Goal: Task Accomplishment & Management: Manage account settings

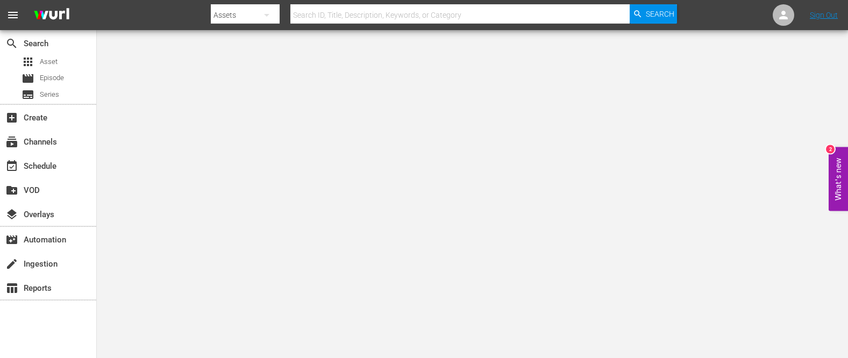
click at [176, 148] on body "menu Search By Assets Search ID, Title, Description, Keywords, or Category Sear…" at bounding box center [424, 179] width 848 height 358
click at [50, 60] on span "Asset" at bounding box center [49, 61] width 18 height 11
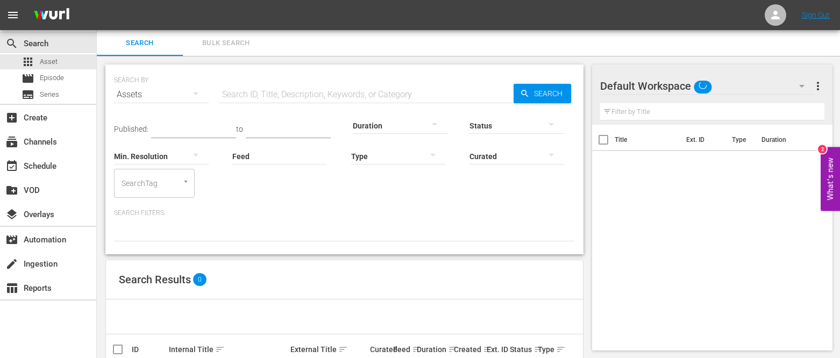
click at [240, 44] on span "Bulk Search" at bounding box center [225, 43] width 73 height 12
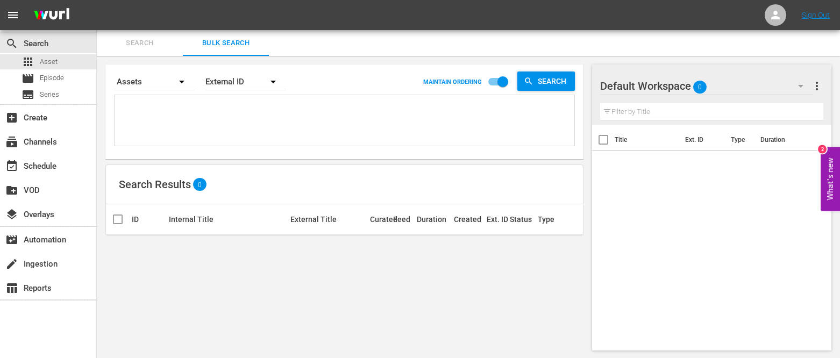
paste textarea "CEG10032371 CEG10031608 CEG10031586 CEG10031587 CEG10031588 CEG10032475 CEG1003…"
type textarea "CEG10032371 CEG10031608 CEG10031586 CEG10031587 CEG10031588 CEG10032475 CEG1003…"
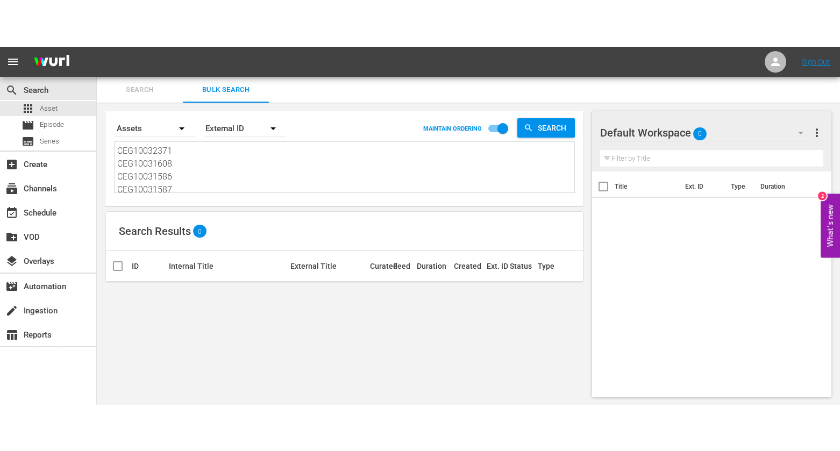
scroll to position [1, 0]
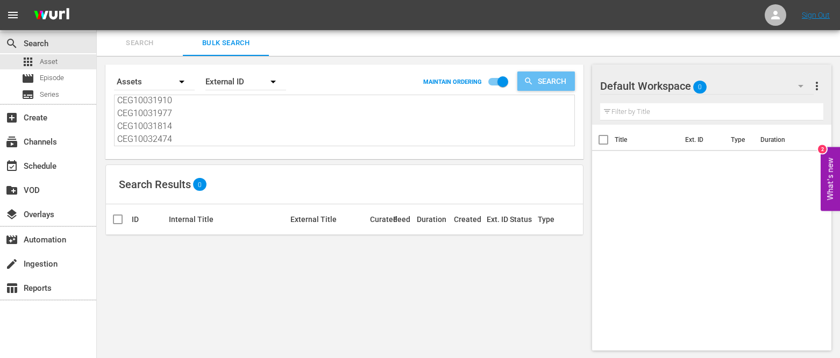
type textarea "CEG10032371 CEG10031608 CEG10031586 CEG10031587 CEG10031588 CEG10032475 CEG1003…"
click at [548, 83] on span "Search" at bounding box center [554, 81] width 41 height 19
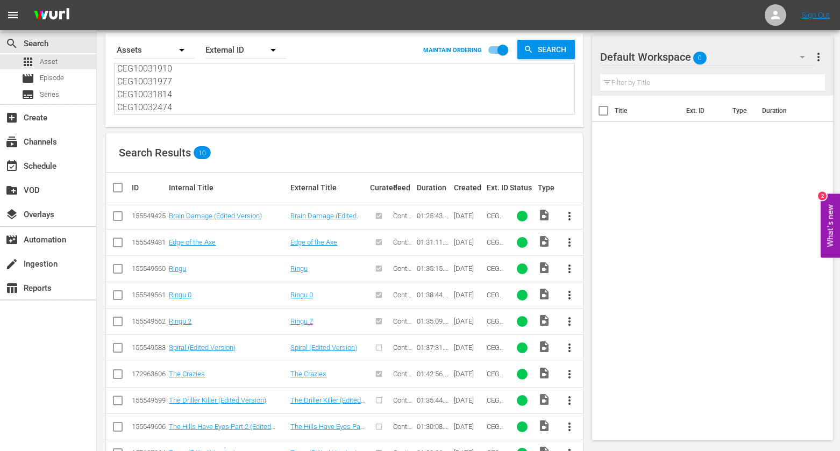
scroll to position [67, 0]
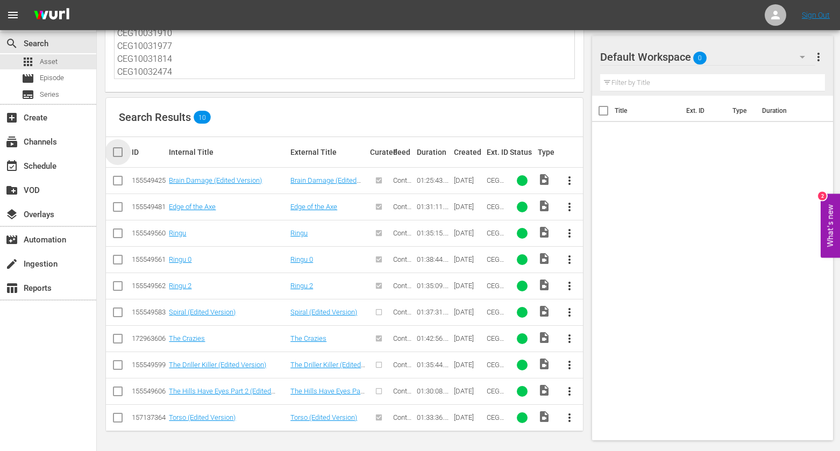
click at [118, 155] on input "checkbox" at bounding box center [122, 152] width 22 height 13
checkbox input "true"
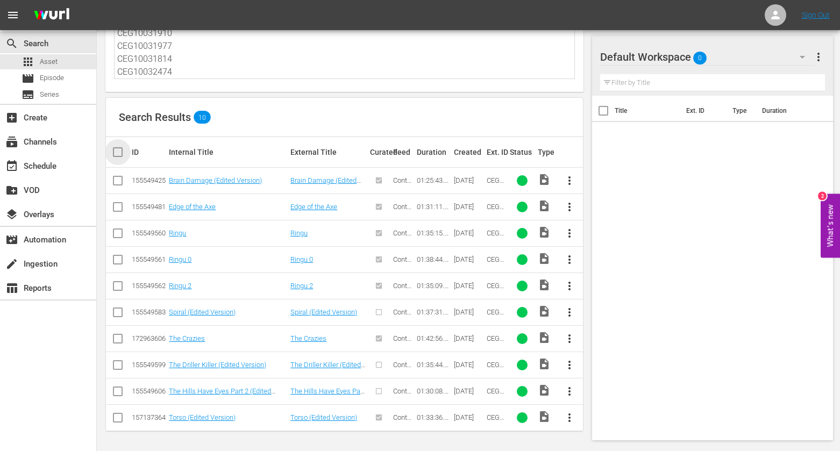
checkbox input "true"
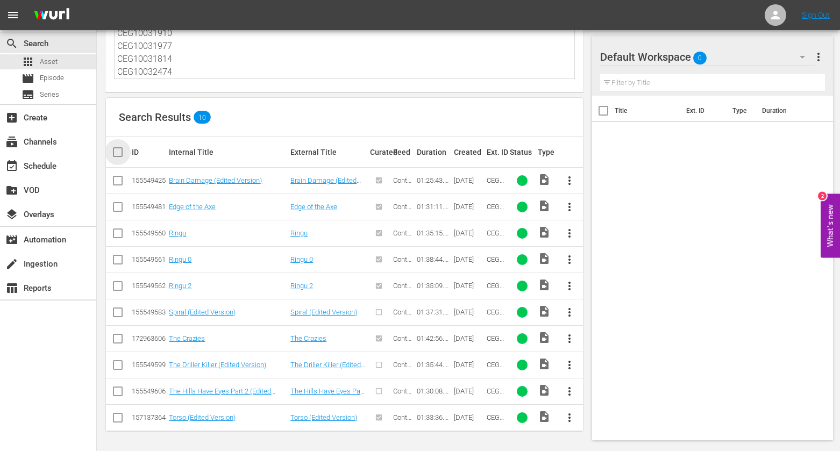
checkbox input "true"
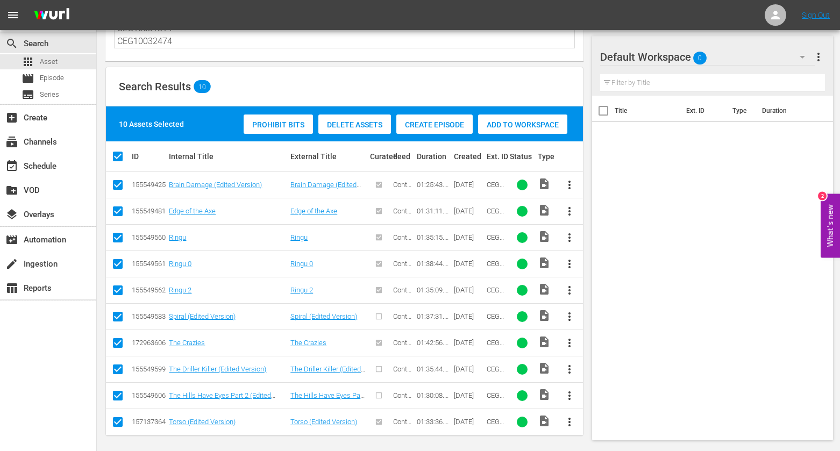
scroll to position [102, 0]
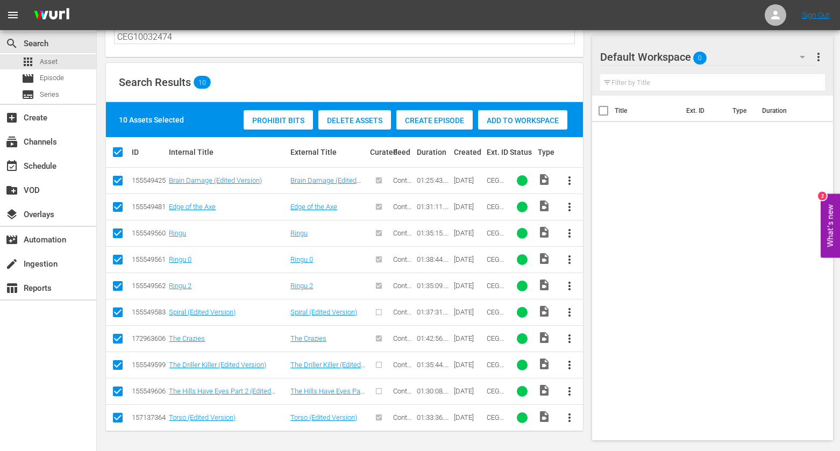
click at [355, 116] on span "Delete Assets" at bounding box center [354, 120] width 73 height 9
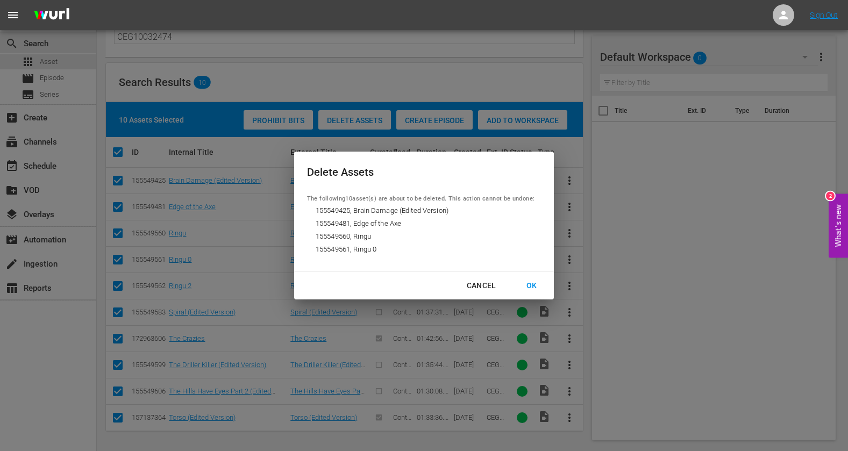
click at [530, 286] on div "OK" at bounding box center [532, 285] width 28 height 13
